Goal: Transaction & Acquisition: Obtain resource

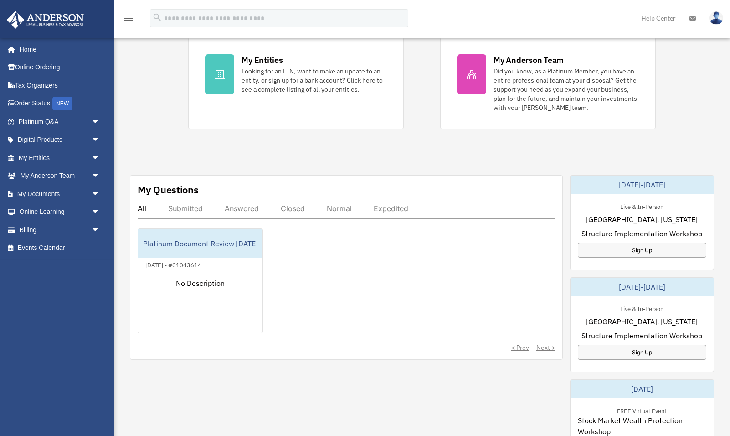
scroll to position [185, 0]
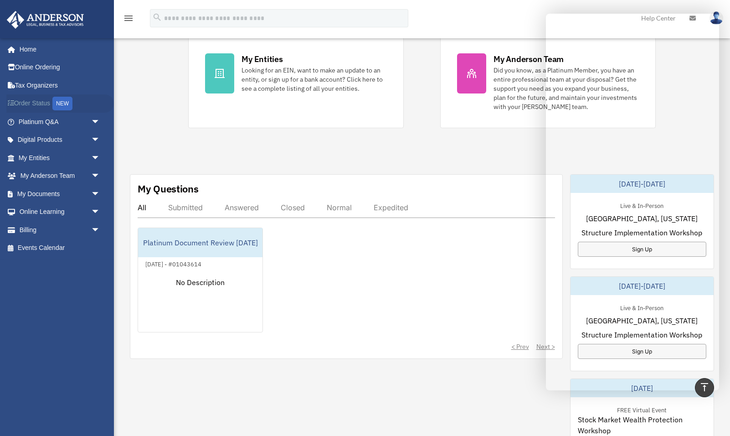
click at [29, 100] on link "Order Status NEW" at bounding box center [60, 103] width 108 height 19
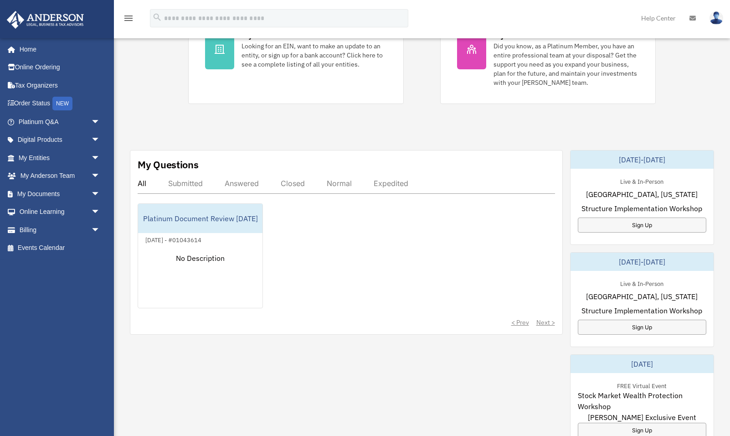
scroll to position [211, 0]
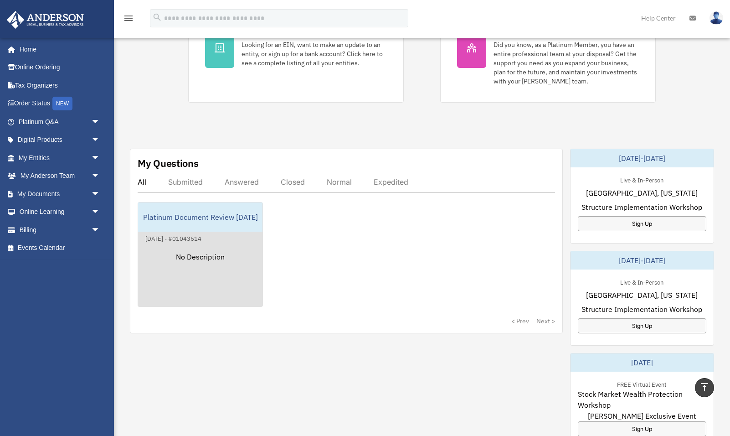
click at [180, 211] on div "Platinum Document Review [DATE]" at bounding box center [200, 216] width 124 height 29
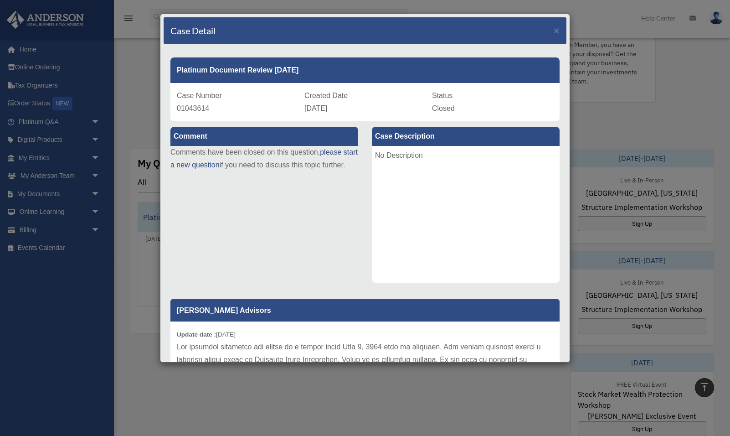
scroll to position [0, 0]
click at [557, 31] on span "×" at bounding box center [557, 30] width 6 height 10
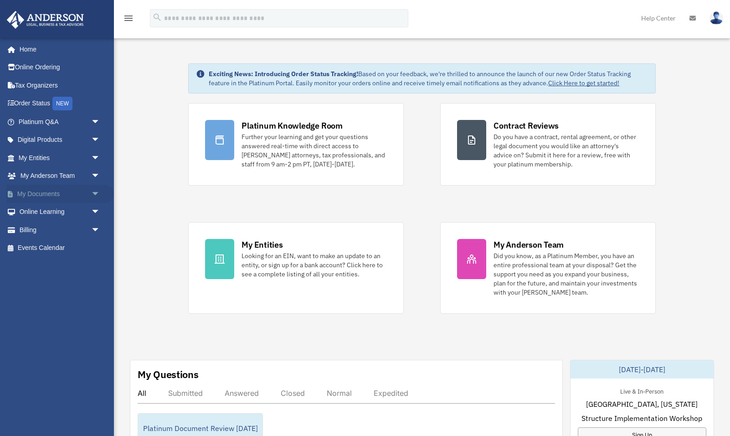
click at [38, 187] on link "My Documents arrow_drop_down" at bounding box center [60, 194] width 108 height 18
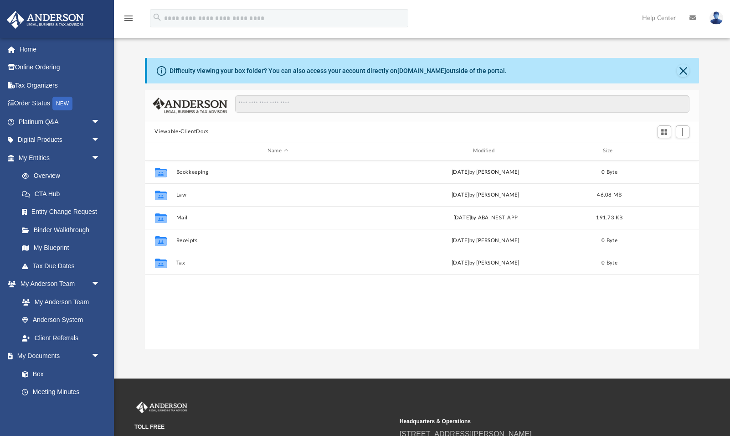
scroll to position [0, 0]
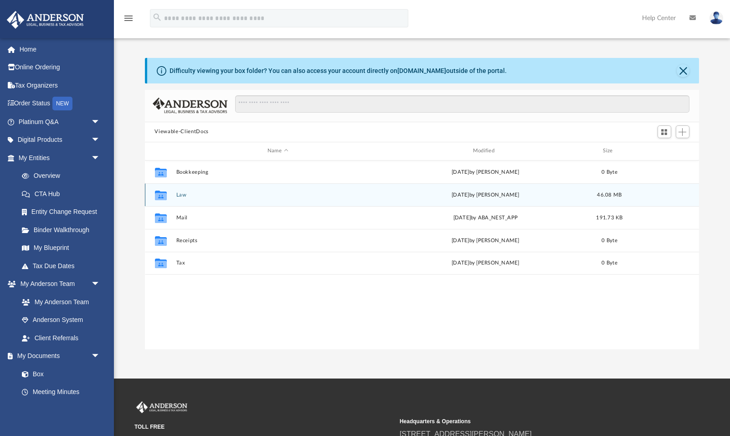
click at [160, 194] on icon "grid" at bounding box center [160, 195] width 12 height 7
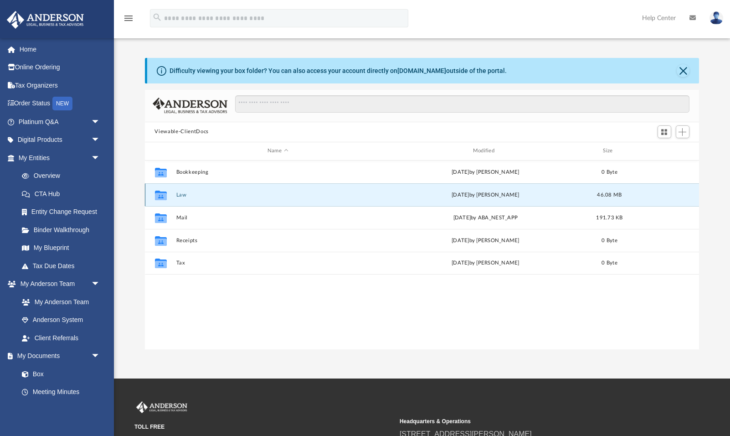
click at [179, 194] on button "Law" at bounding box center [278, 195] width 204 height 6
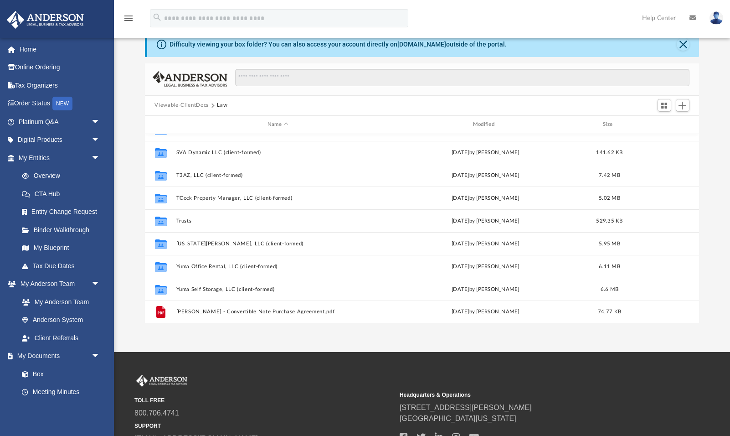
scroll to position [26, 0]
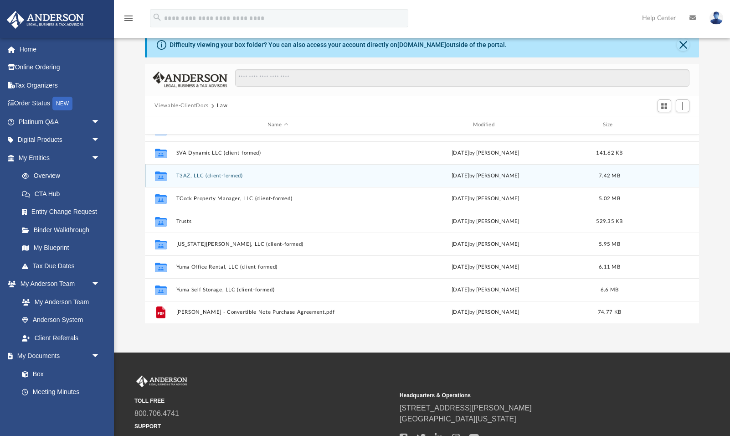
click at [188, 178] on button "T3AZ, LLC (client-formed)" at bounding box center [278, 176] width 204 height 6
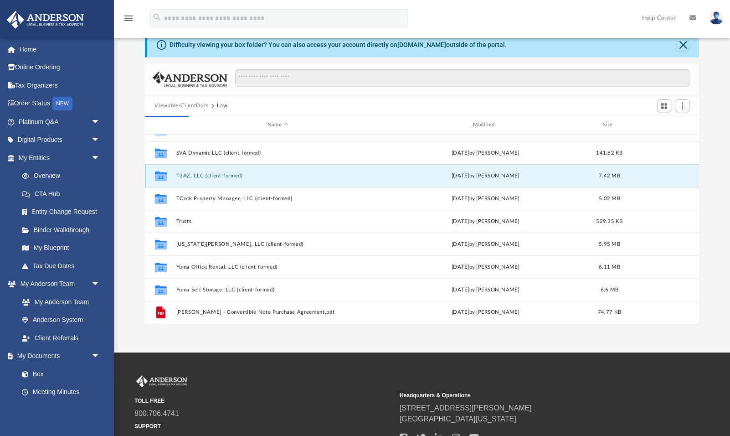
scroll to position [0, 0]
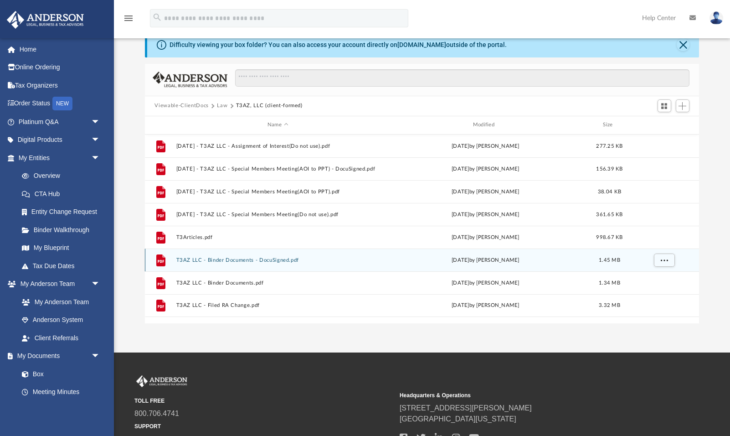
click at [234, 258] on button "T3AZ LLC - Binder Documents - DocuSigned.pdf" at bounding box center [278, 260] width 204 height 6
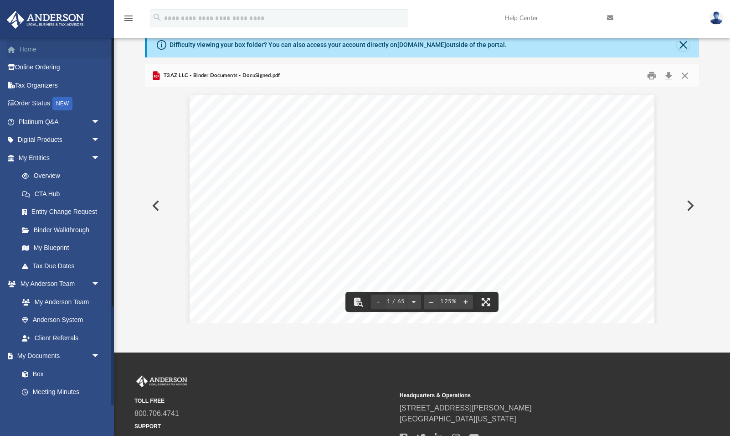
click at [29, 49] on link "Home" at bounding box center [60, 49] width 108 height 18
